Goal: Find specific page/section: Find specific page/section

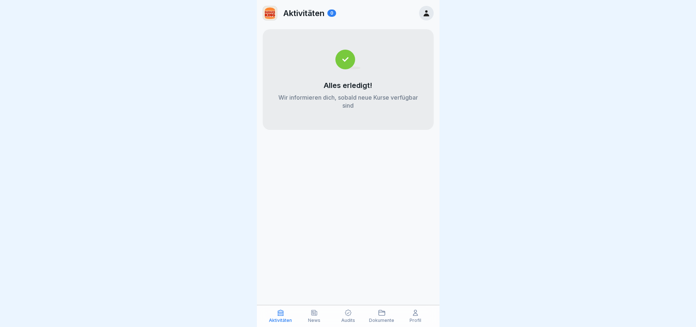
click at [313, 312] on icon at bounding box center [314, 312] width 5 height 5
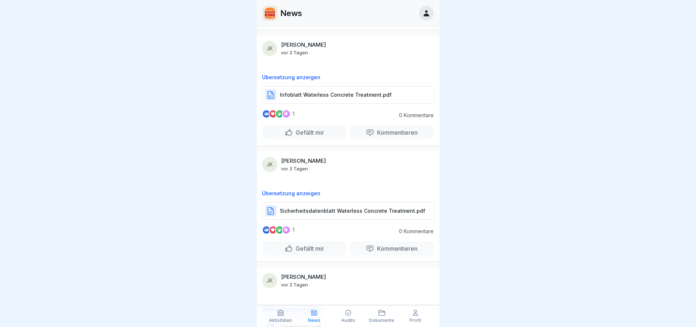
scroll to position [730, 0]
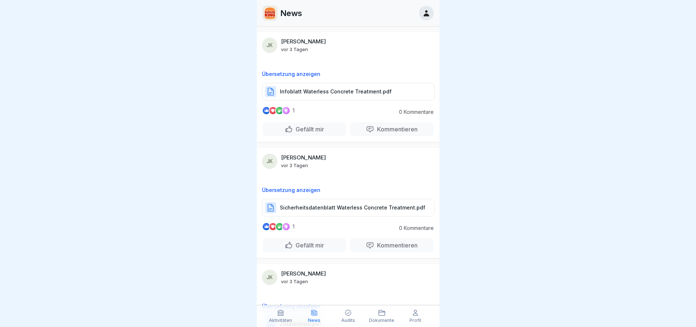
click at [375, 320] on p "Dokumente" at bounding box center [381, 320] width 25 height 5
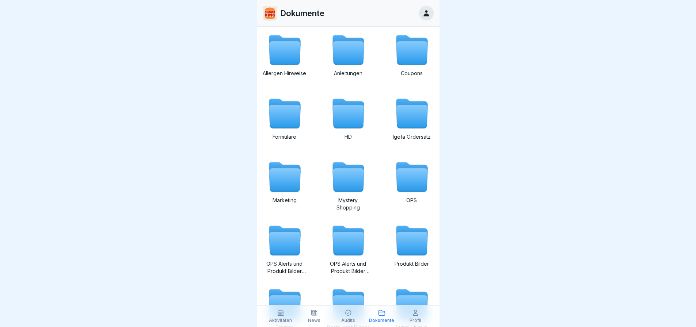
click at [285, 122] on icon at bounding box center [284, 116] width 31 height 23
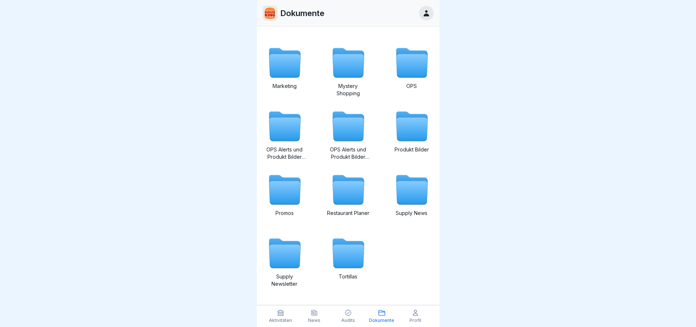
scroll to position [5, 0]
click at [348, 314] on icon at bounding box center [348, 313] width 7 height 7
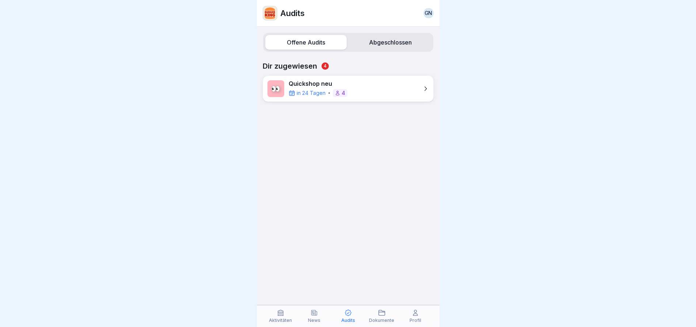
click at [365, 42] on label "Abgeschlossen" at bounding box center [389, 42] width 81 height 15
